Goal: Transaction & Acquisition: Purchase product/service

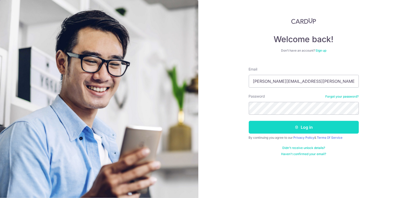
click at [300, 127] on button "Log in" at bounding box center [304, 127] width 110 height 13
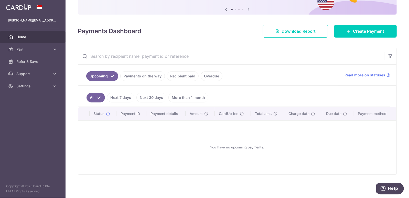
scroll to position [25, 0]
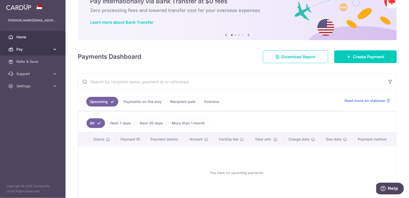
click at [48, 48] on span "Pay" at bounding box center [33, 49] width 34 height 5
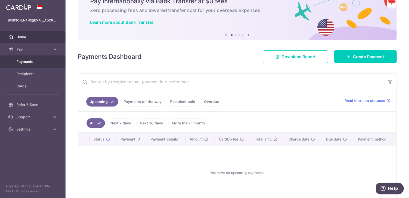
click at [46, 59] on span "Payments" at bounding box center [33, 61] width 34 height 5
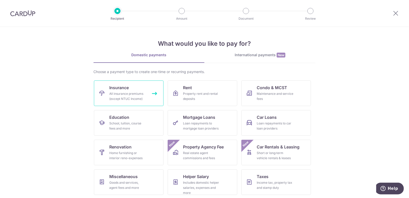
click at [125, 91] on link "Insurance All insurance premiums (except NTUC Income)" at bounding box center [129, 94] width 70 height 26
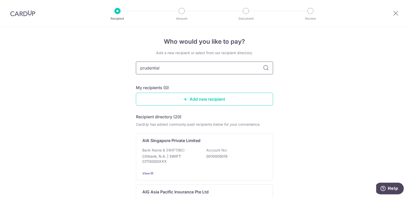
type input "prudential"
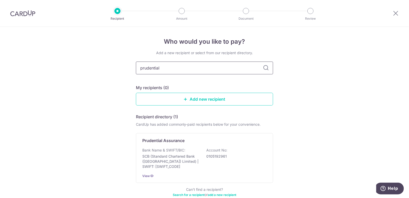
scroll to position [26, 0]
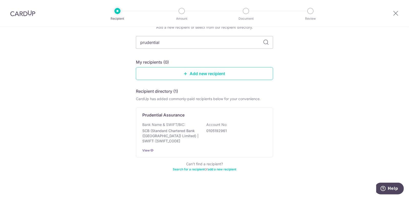
click at [242, 104] on div "Recipient directory (1) CardUp has added commonly-paid recipients below for you…" at bounding box center [204, 130] width 137 height 84
click at [235, 123] on div "Bank Name & SWIFT/BIC: SCB (Standard Chartered Bank (Singapore) Limited) | SWIF…" at bounding box center [204, 132] width 124 height 21
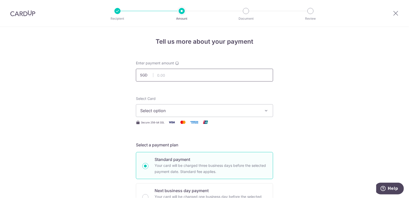
click at [223, 77] on input "text" at bounding box center [204, 75] width 137 height 13
type input "15,000.00"
click at [206, 104] on div "Select Card Select option Add credit card Your Cards **** 9775 **** 2945" at bounding box center [204, 106] width 137 height 21
click at [203, 108] on span "Select option" at bounding box center [199, 111] width 119 height 6
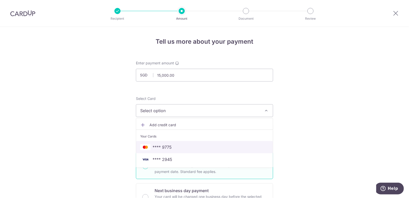
click at [181, 149] on span "**** 9775" at bounding box center [204, 147] width 128 height 6
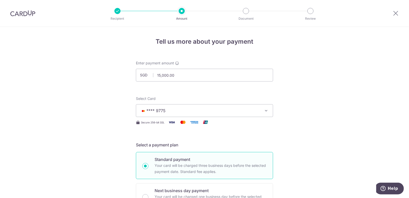
click at [391, 16] on div at bounding box center [395, 13] width 27 height 27
click at [394, 15] on icon at bounding box center [395, 13] width 6 height 6
